Goal: Information Seeking & Learning: Learn about a topic

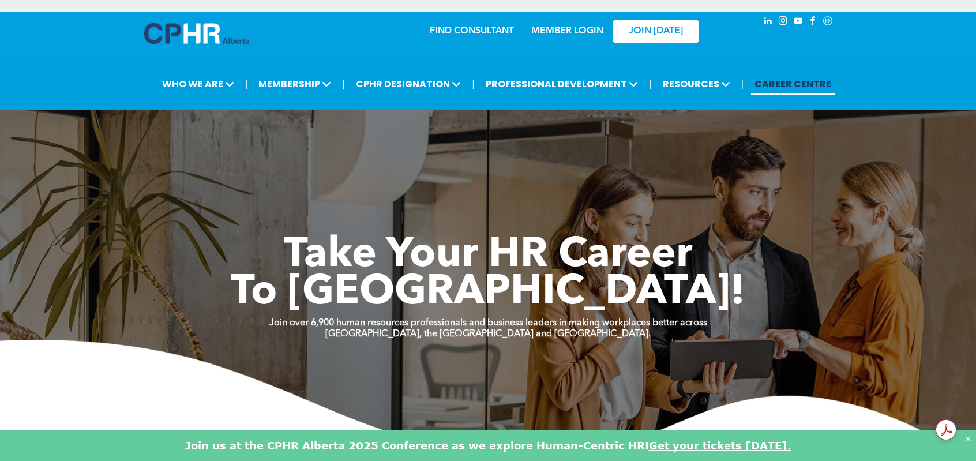
click at [585, 30] on link "MEMBER LOGIN" at bounding box center [567, 31] width 72 height 9
click at [585, 31] on link "MEMBER LOGIN" at bounding box center [567, 31] width 72 height 9
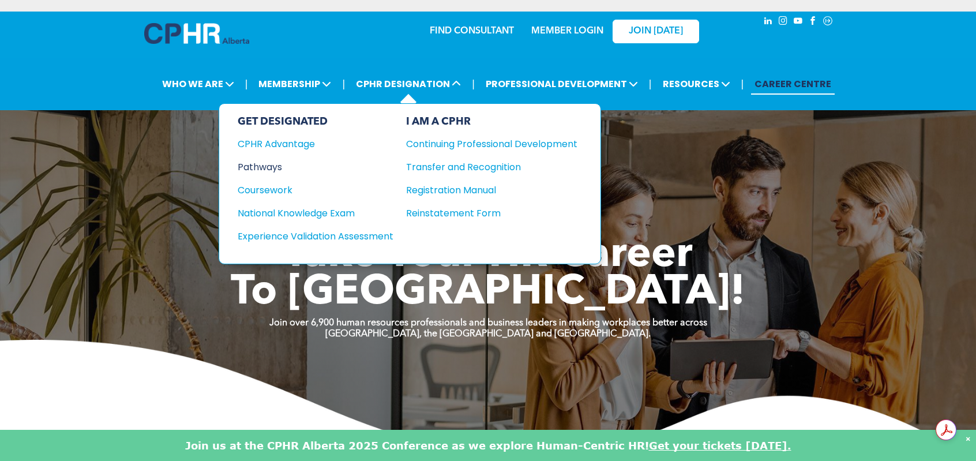
click at [272, 167] on div "Pathways" at bounding box center [308, 167] width 140 height 14
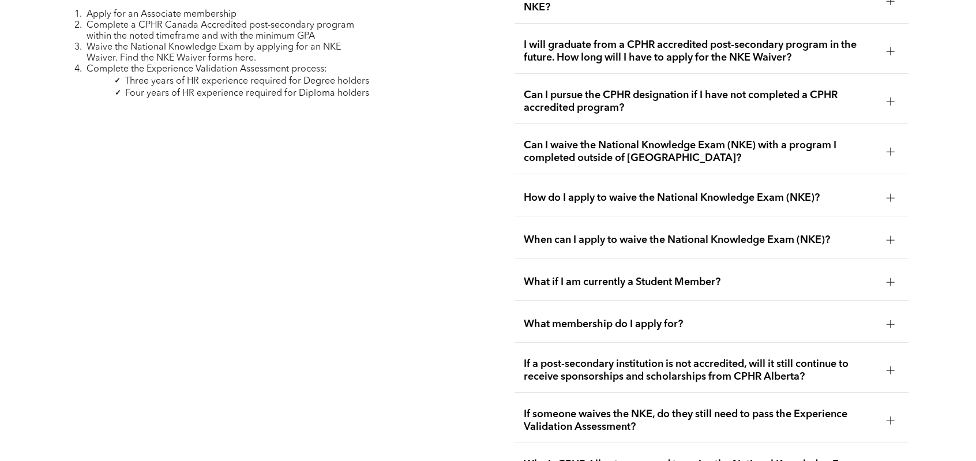
scroll to position [2019, 0]
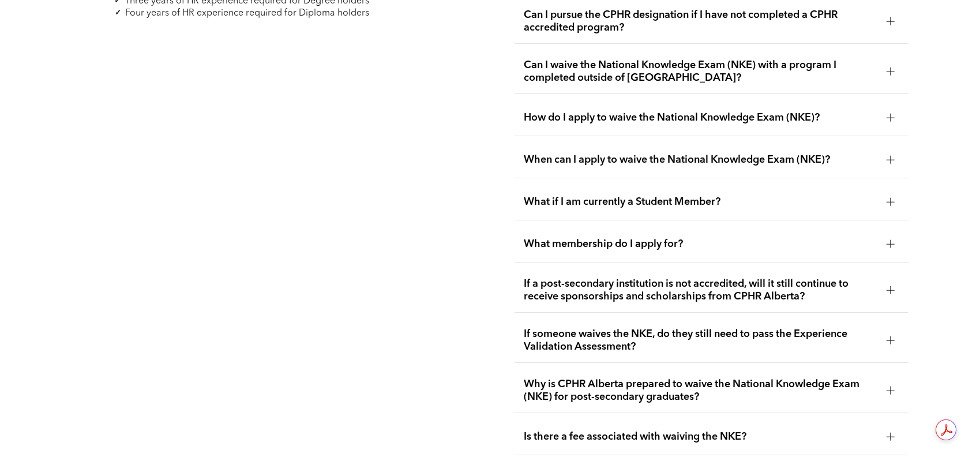
click at [588, 196] on span "What if I am currently a Student Member?" at bounding box center [701, 202] width 354 height 13
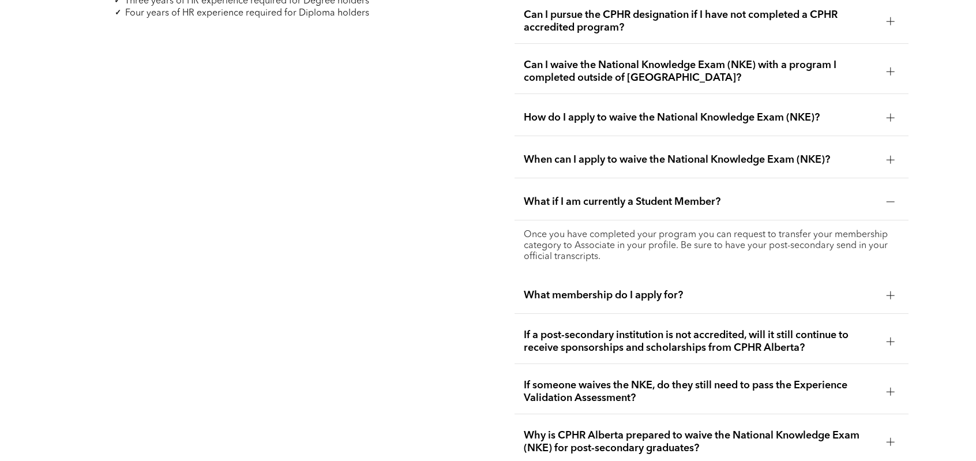
scroll to position [2192, 0]
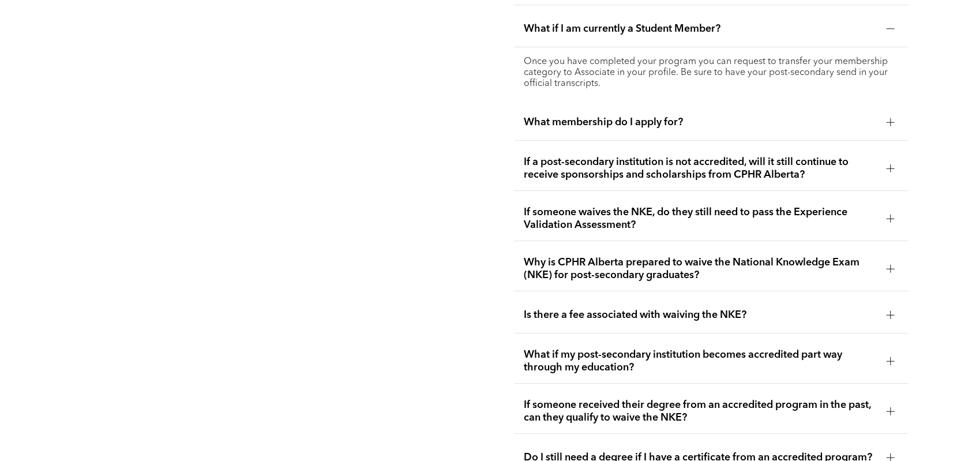
click at [598, 119] on span "What membership do I apply for?" at bounding box center [701, 122] width 354 height 13
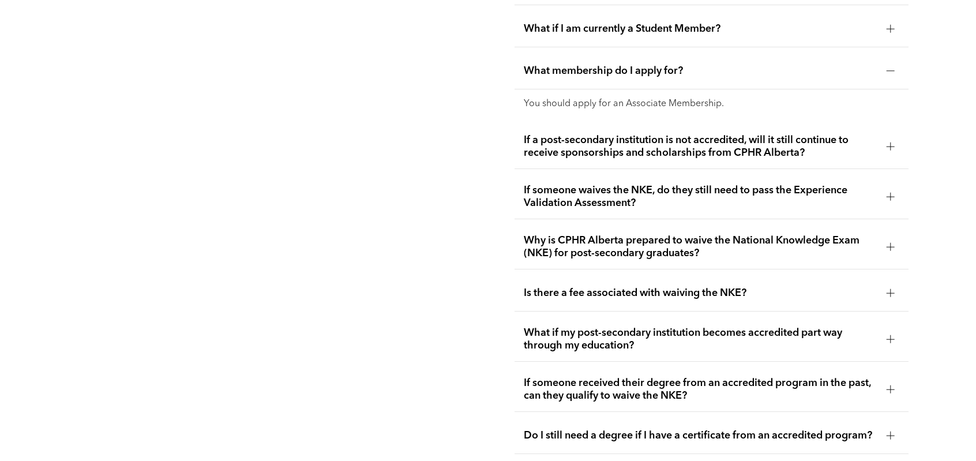
click at [558, 157] on div "If a post-secondary institution is not accredited, will it still continue to re…" at bounding box center [712, 147] width 394 height 44
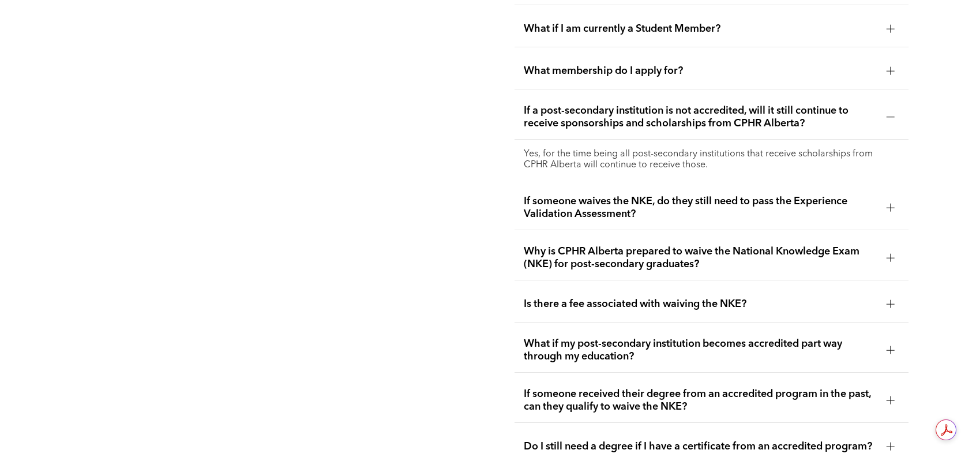
click at [575, 245] on span "Why is CPHR Alberta prepared to waive the National Knowledge Exam (NKE) for pos…" at bounding box center [701, 257] width 354 height 25
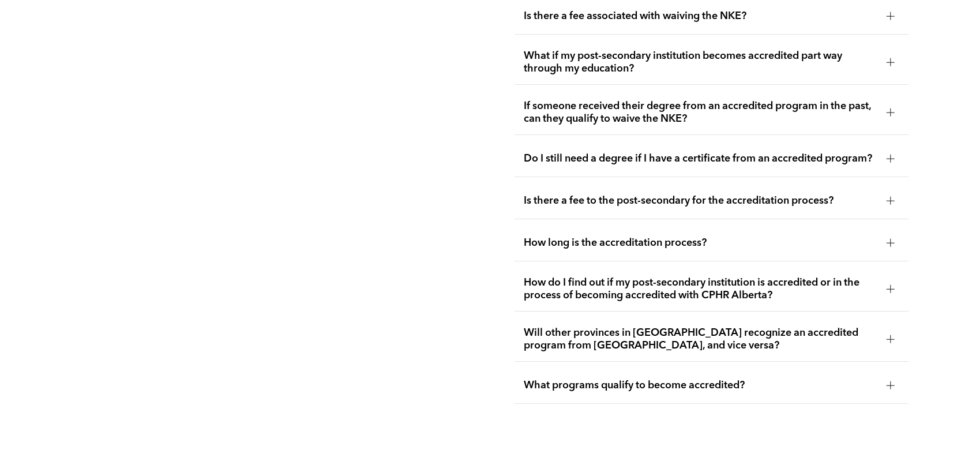
scroll to position [2538, 0]
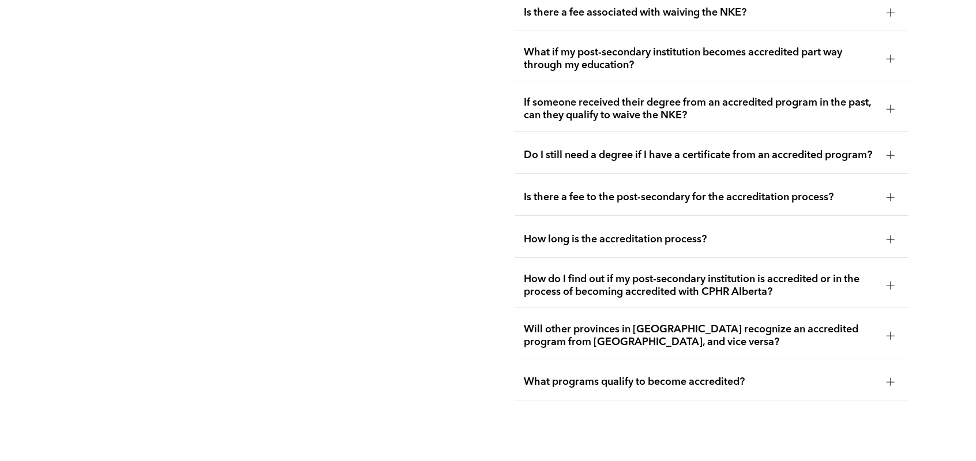
click at [587, 239] on div "How long is the accreditation process?" at bounding box center [712, 239] width 394 height 36
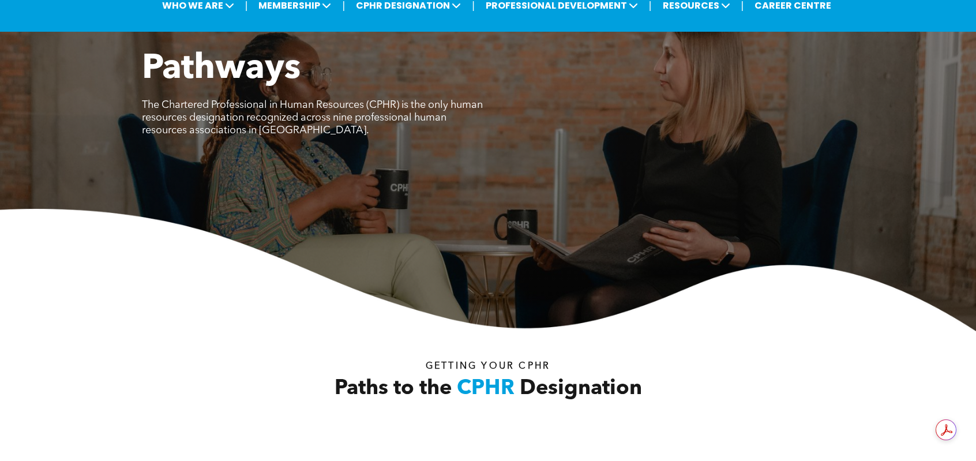
scroll to position [0, 0]
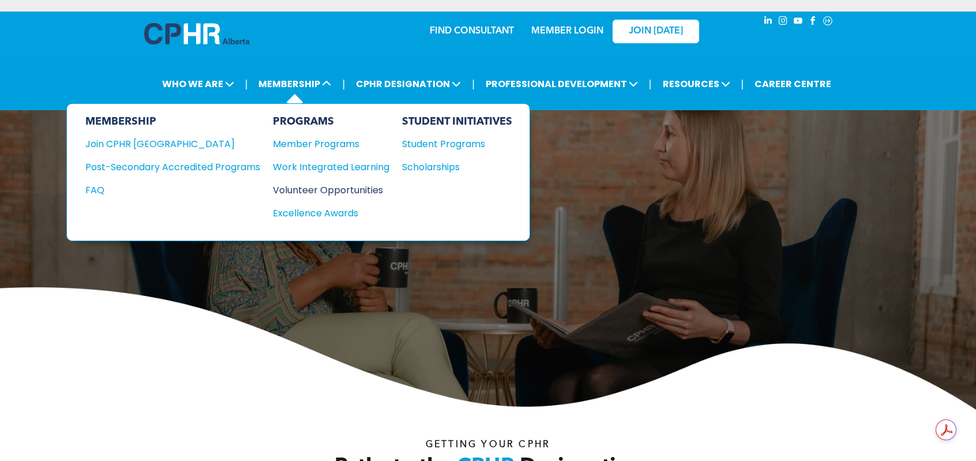
click at [309, 190] on div "Volunteer Opportunities" at bounding box center [325, 190] width 105 height 14
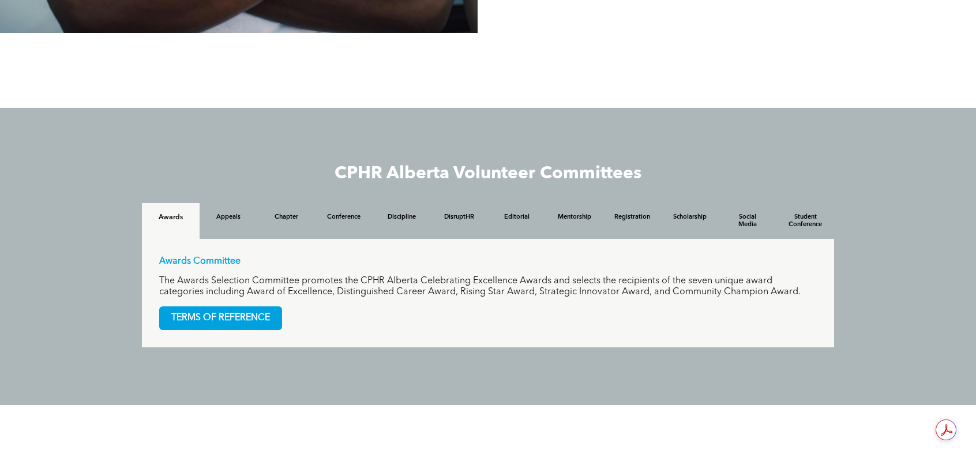
scroll to position [1038, 0]
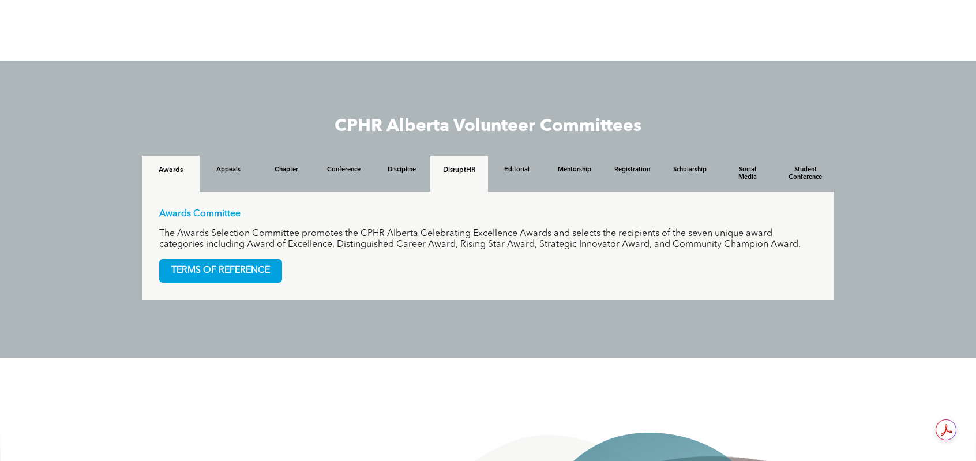
click at [468, 182] on div "DisruptHR" at bounding box center [459, 174] width 58 height 36
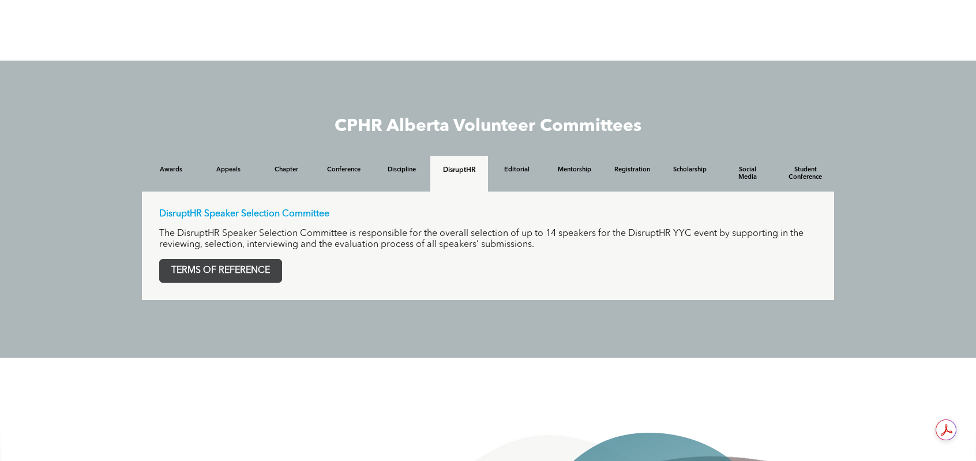
click at [251, 275] on span "TERMS OF REFERENCE" at bounding box center [221, 271] width 122 height 22
